Goal: Task Accomplishment & Management: Manage account settings

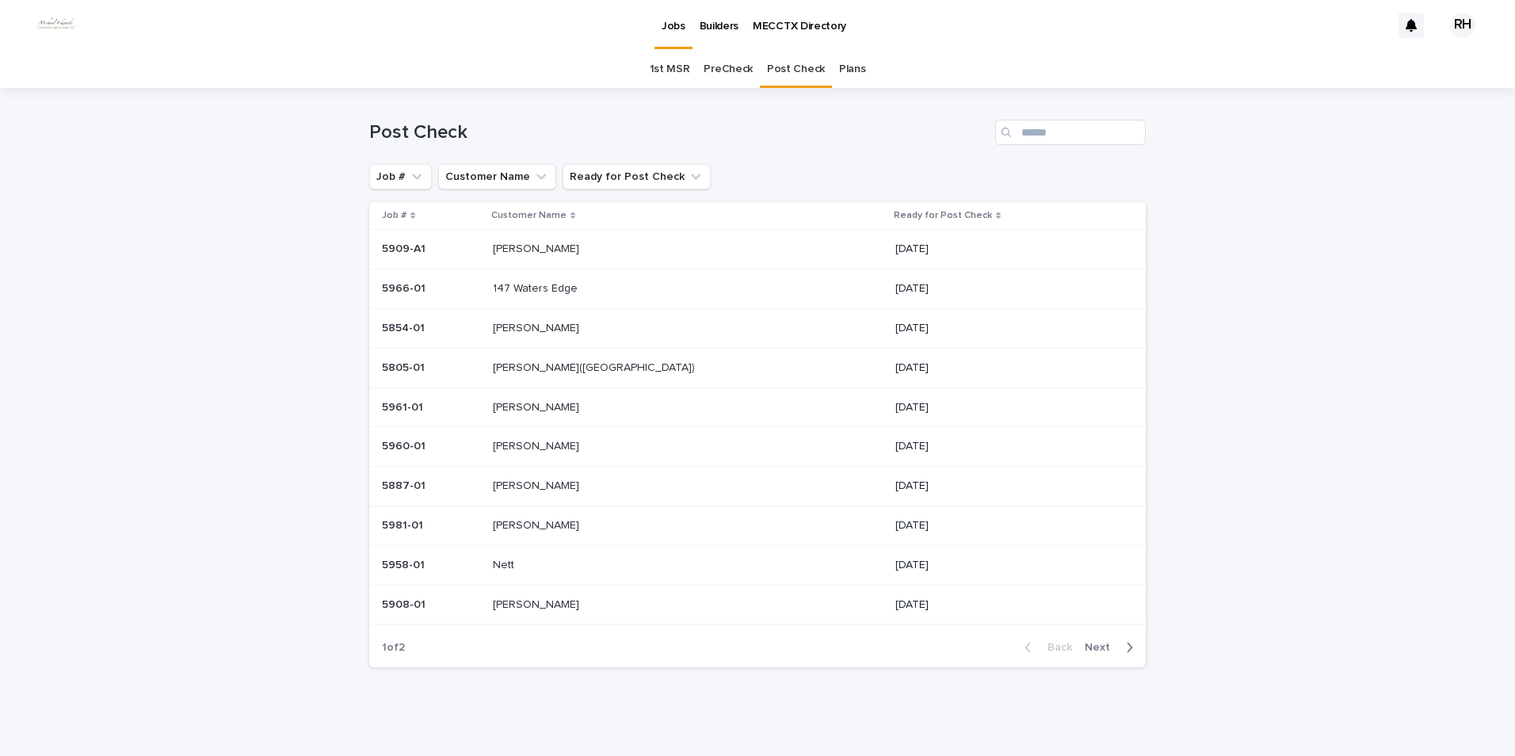
click at [545, 288] on p "147 Waters Edge" at bounding box center [537, 287] width 88 height 17
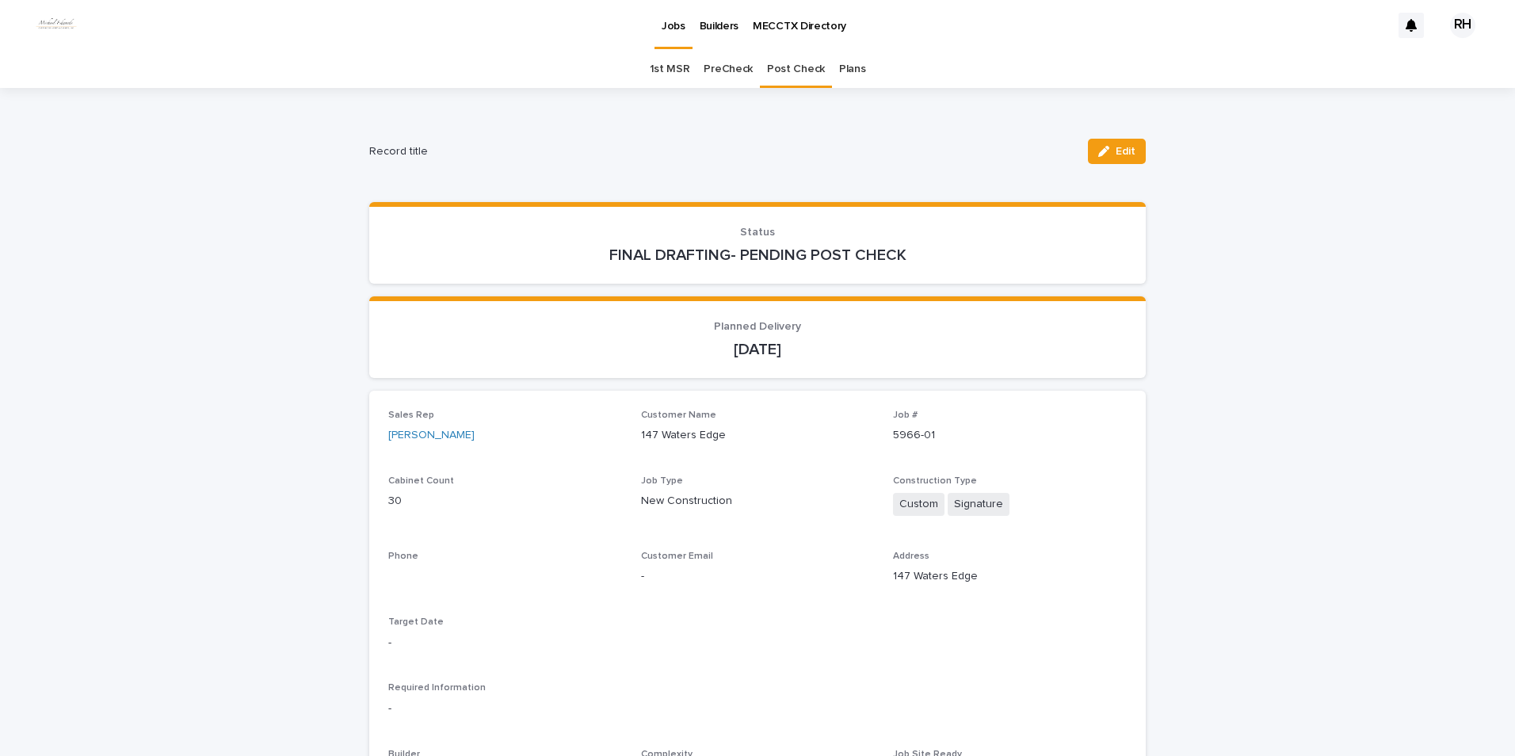
drag, startPoint x: 1102, startPoint y: 151, endPoint x: 893, endPoint y: 431, distance: 349.3
click at [1102, 154] on icon "button" at bounding box center [1103, 151] width 11 height 11
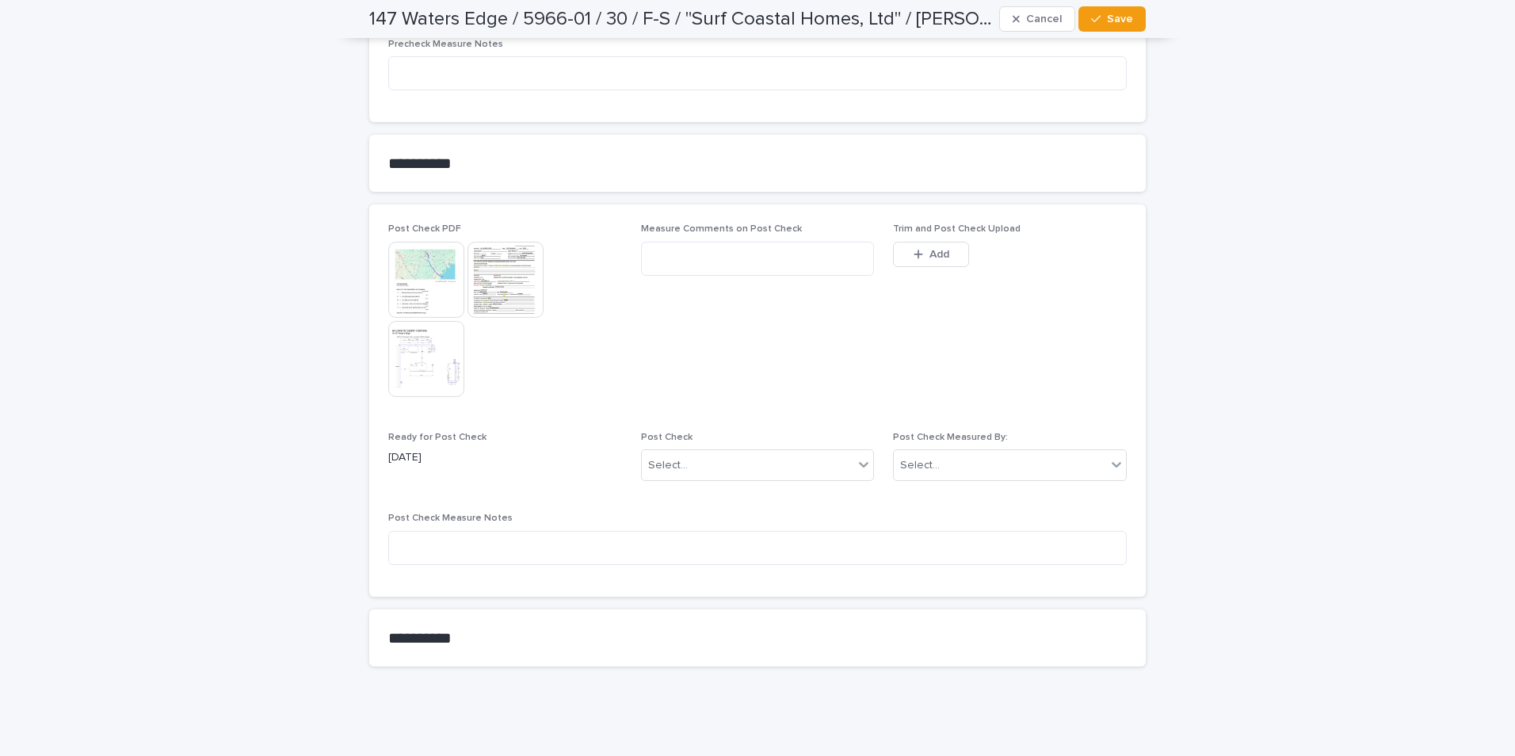
scroll to position [1714, 0]
click at [937, 247] on span "Add" at bounding box center [940, 251] width 20 height 11
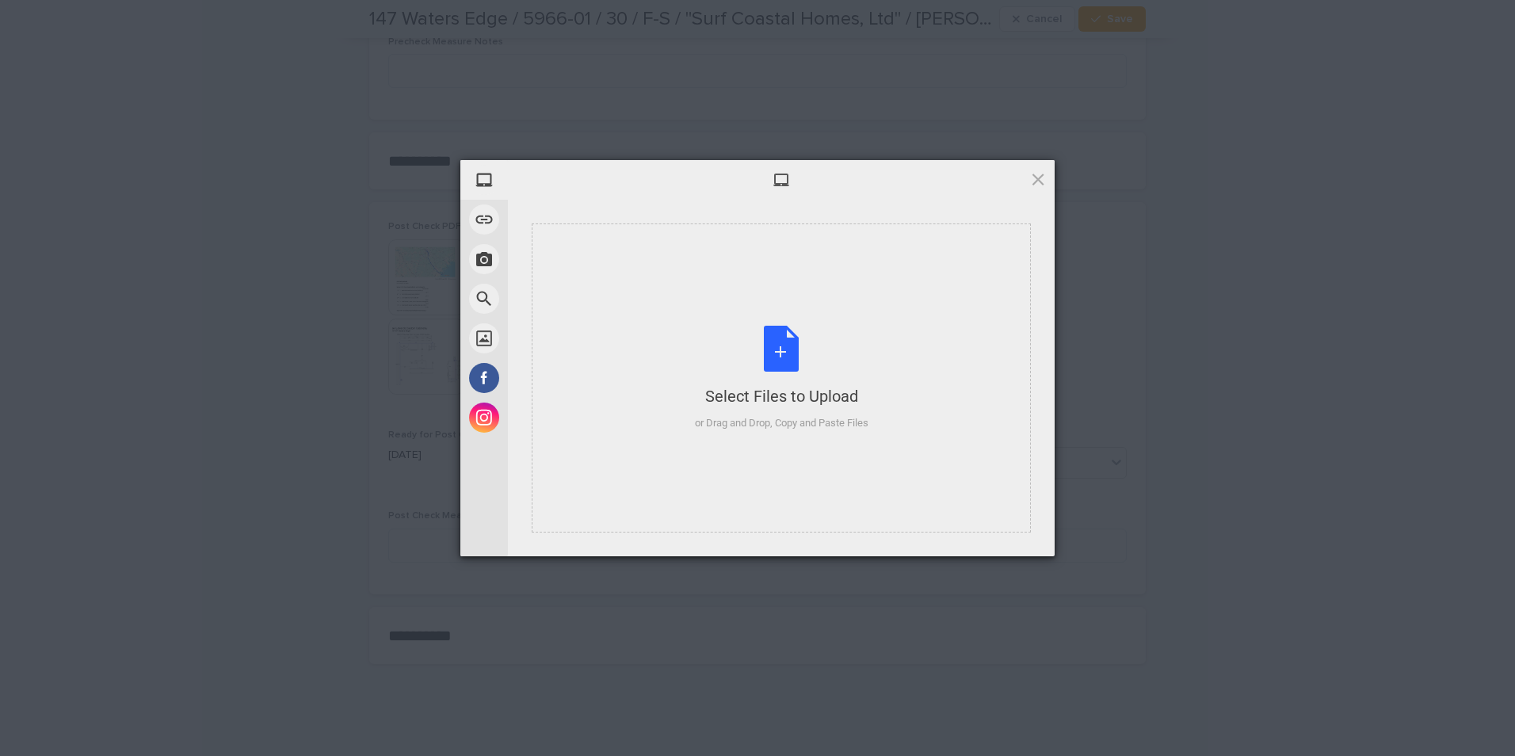
click at [808, 398] on div "Select Files to Upload" at bounding box center [782, 396] width 174 height 22
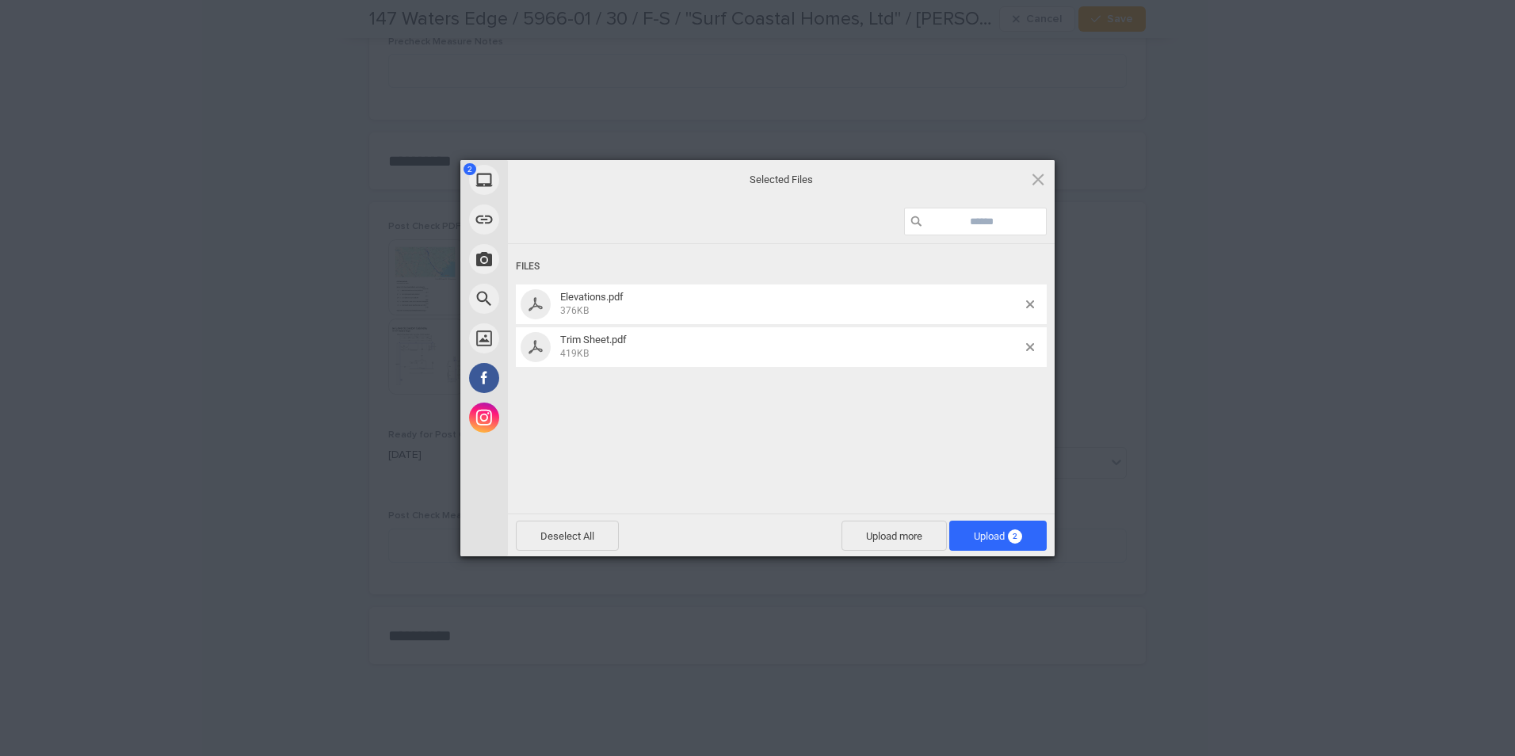
click at [980, 541] on span "Upload 2" at bounding box center [998, 536] width 48 height 12
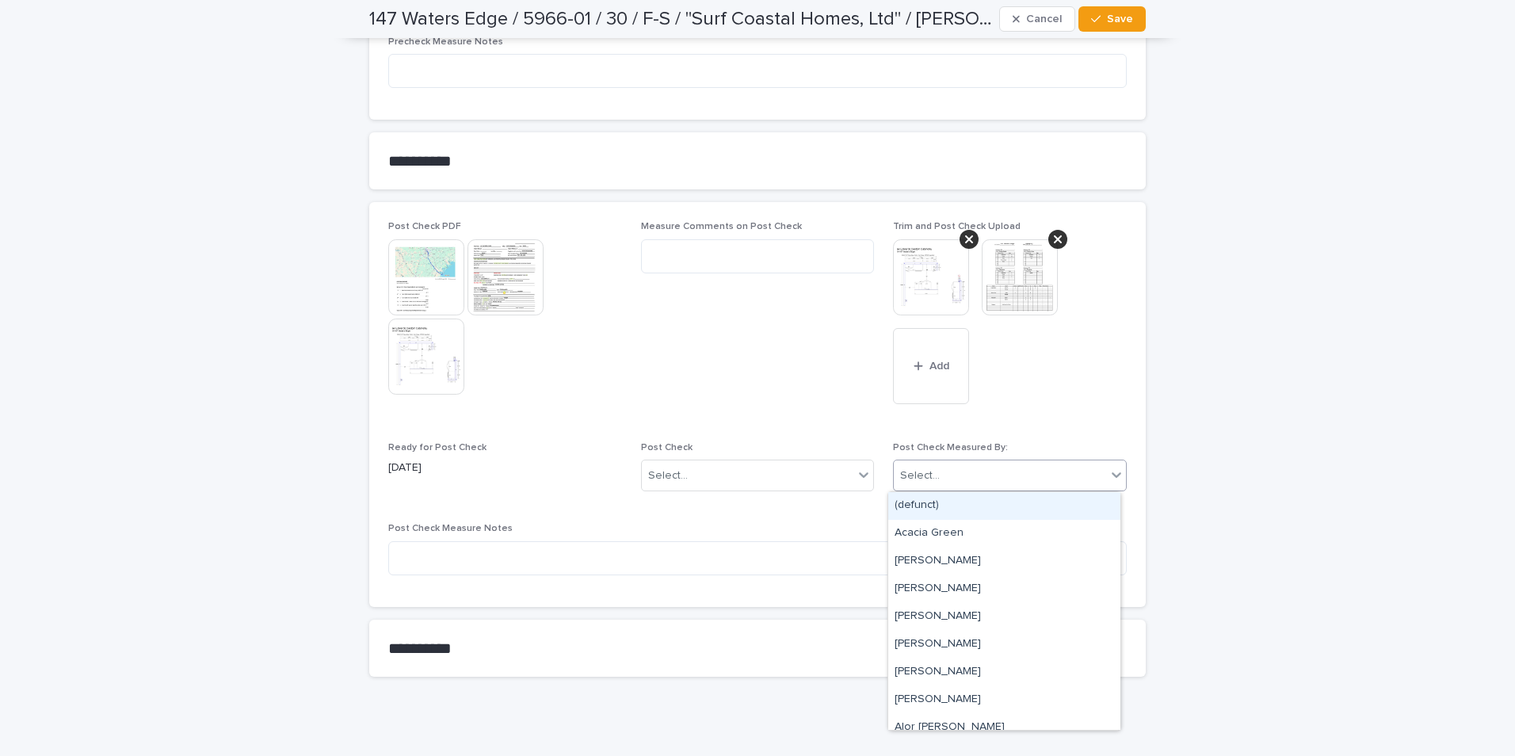
click at [964, 479] on div "Select..." at bounding box center [1000, 476] width 212 height 26
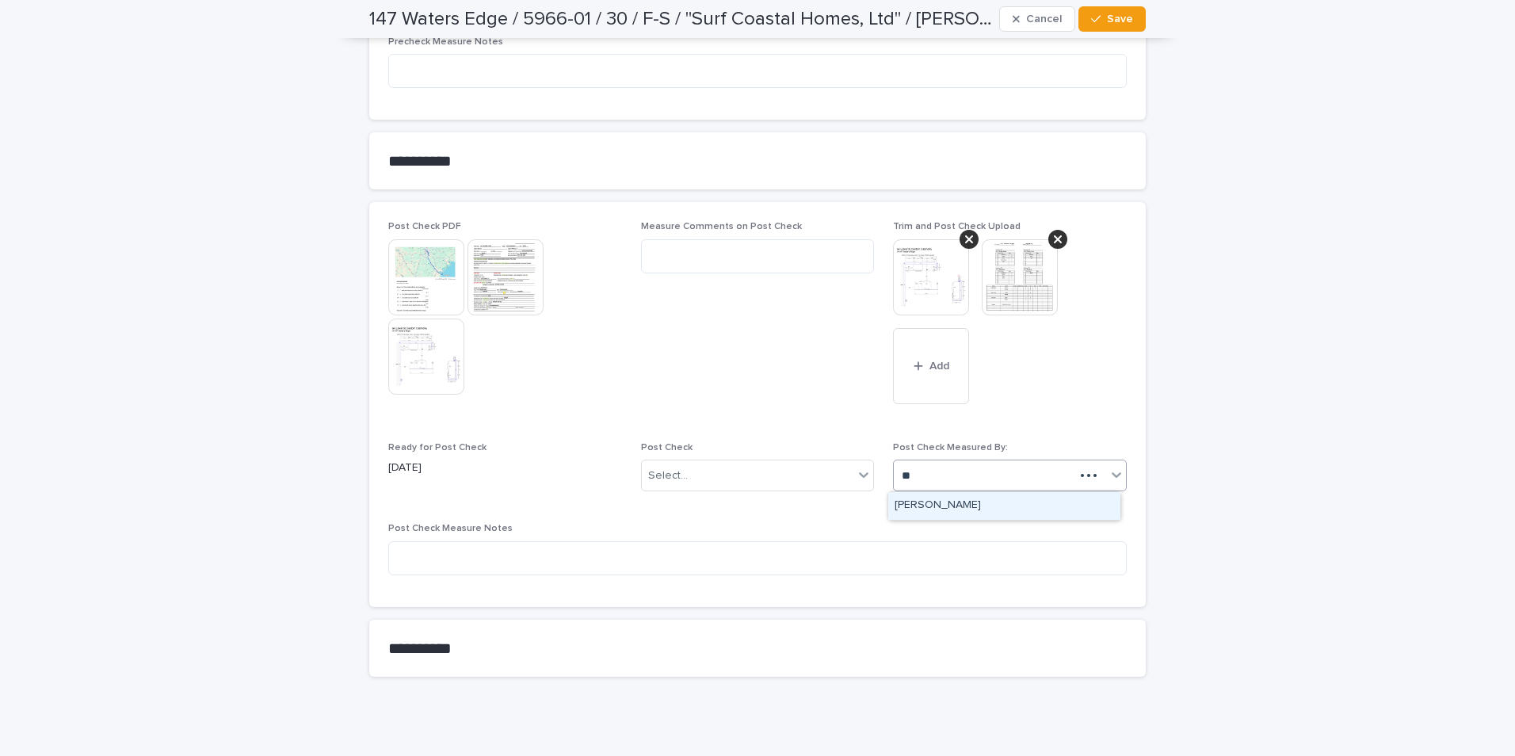
type input "***"
click at [948, 504] on div "[PERSON_NAME]" at bounding box center [1004, 506] width 232 height 28
click at [777, 478] on div "Select..." at bounding box center [748, 476] width 212 height 26
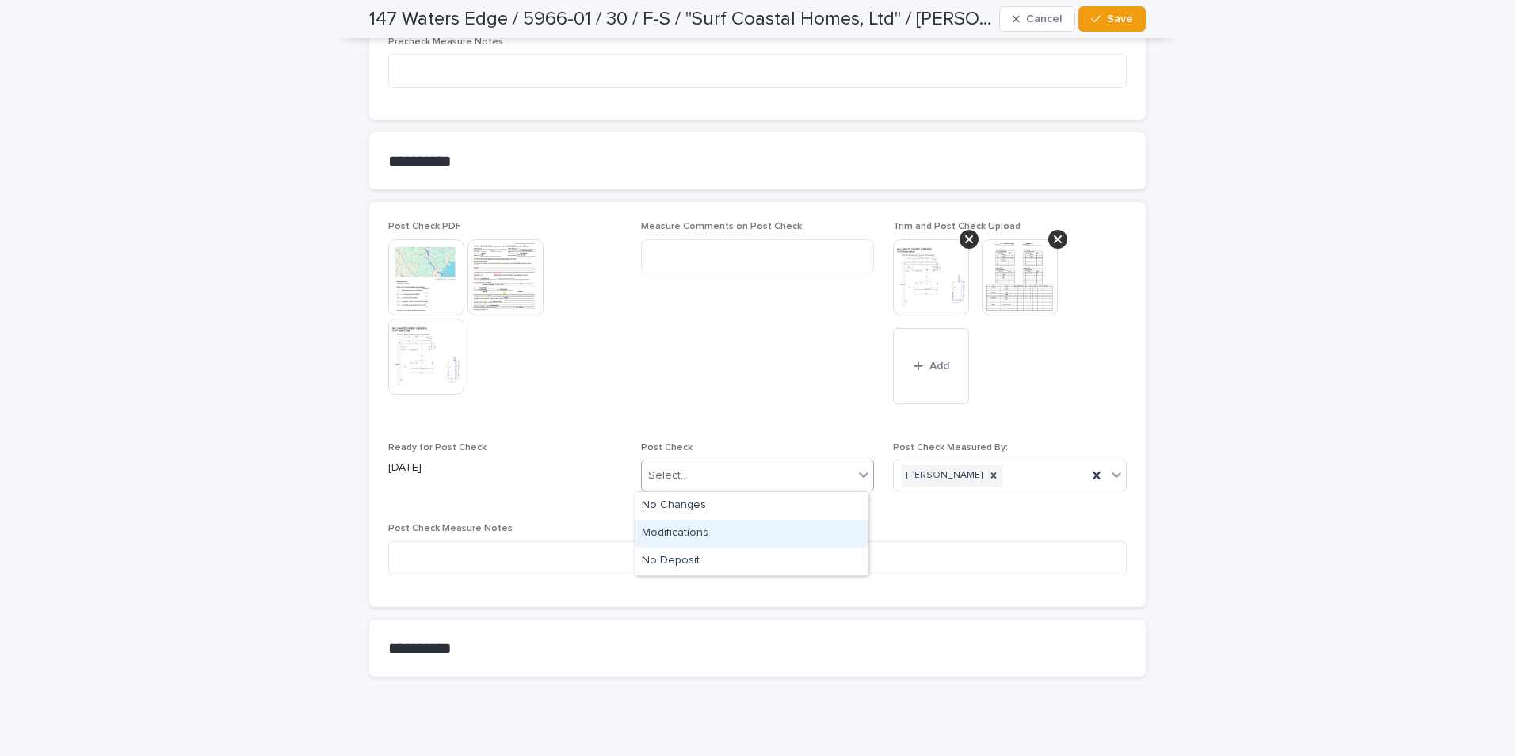
click at [682, 531] on div "Modifications" at bounding box center [752, 534] width 232 height 28
drag, startPoint x: 1125, startPoint y: 16, endPoint x: 1122, endPoint y: 32, distance: 16.8
click at [1125, 18] on span "Save" at bounding box center [1120, 18] width 26 height 11
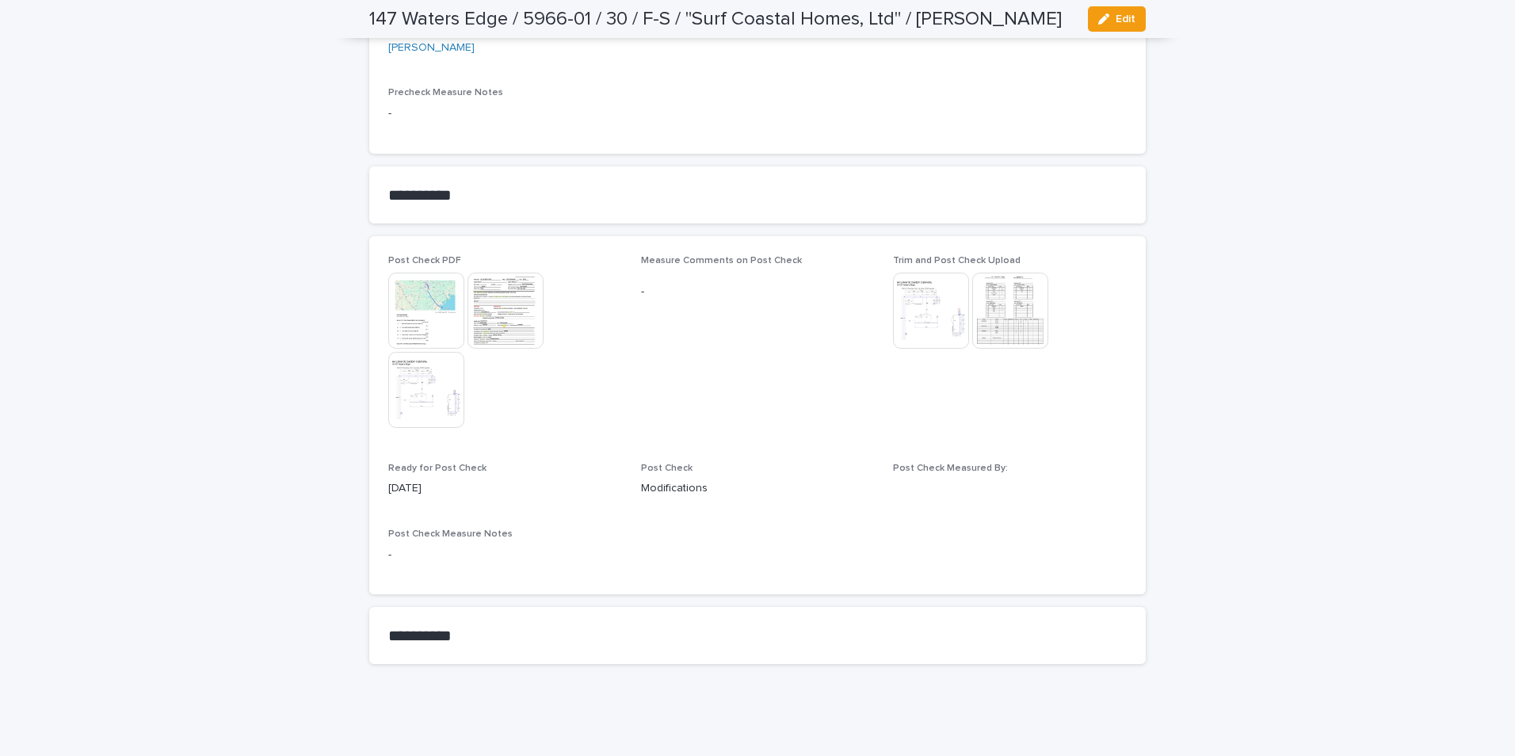
scroll to position [1514, 0]
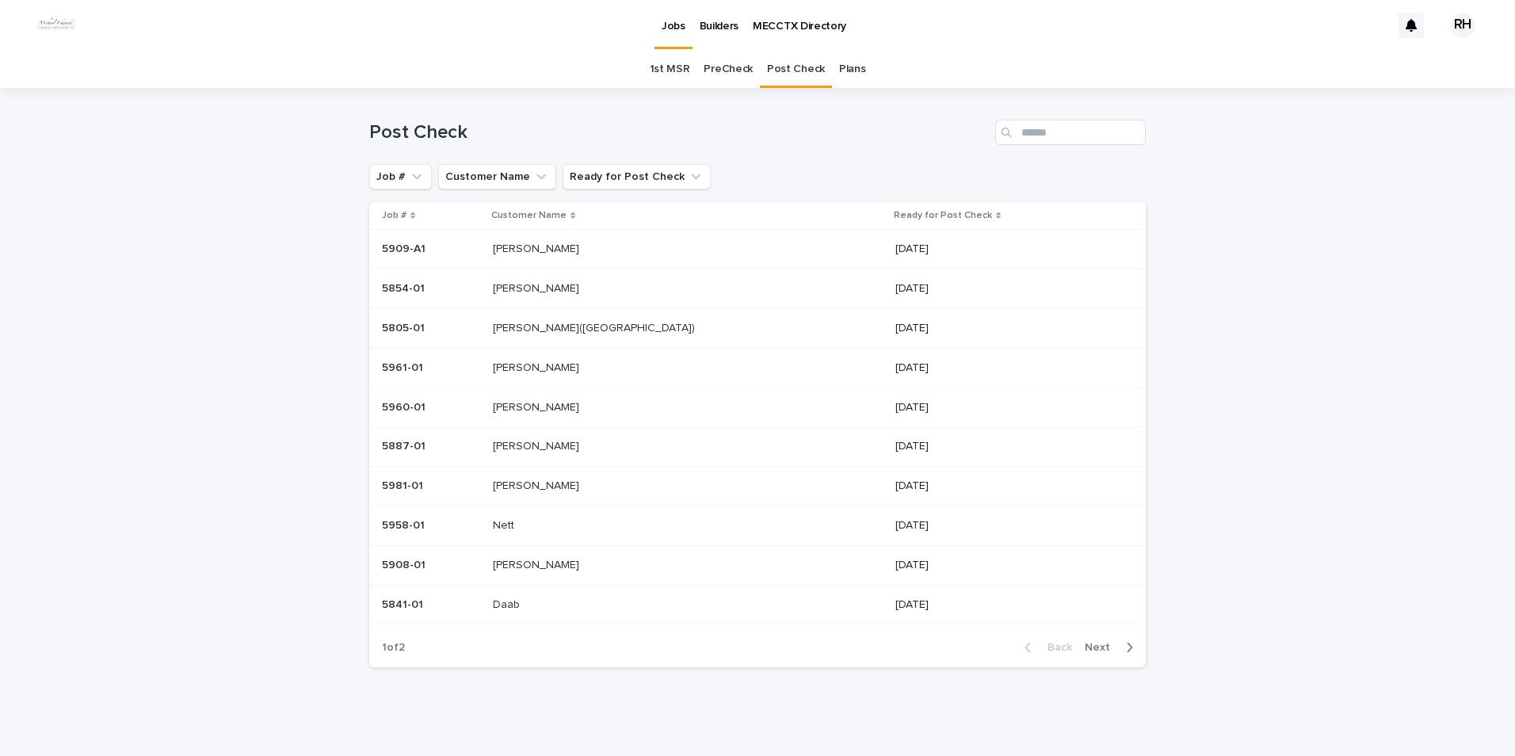
click at [1099, 646] on span "Next" at bounding box center [1102, 647] width 35 height 11
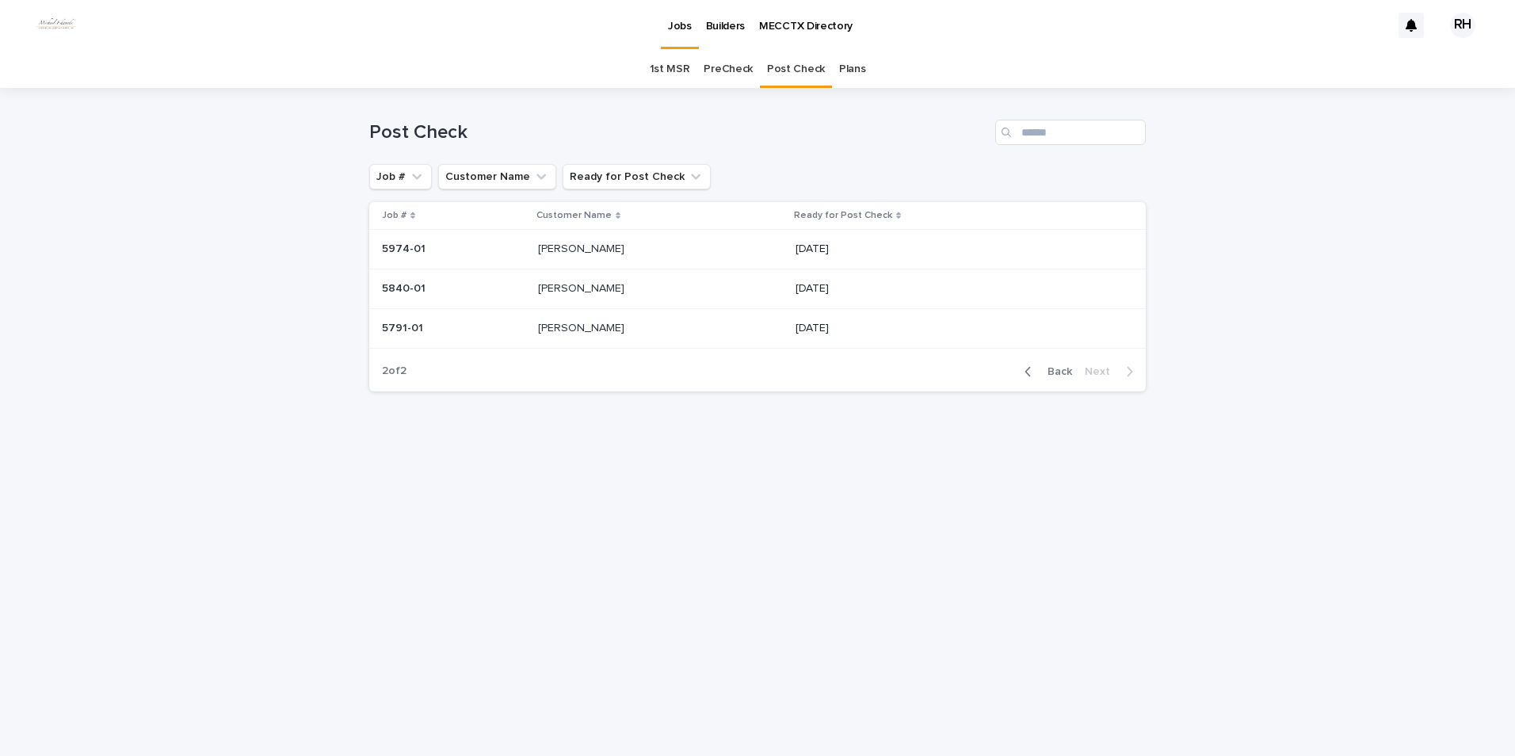
click at [1060, 369] on span "Back" at bounding box center [1055, 371] width 34 height 11
